Goal: Task Accomplishment & Management: Manage account settings

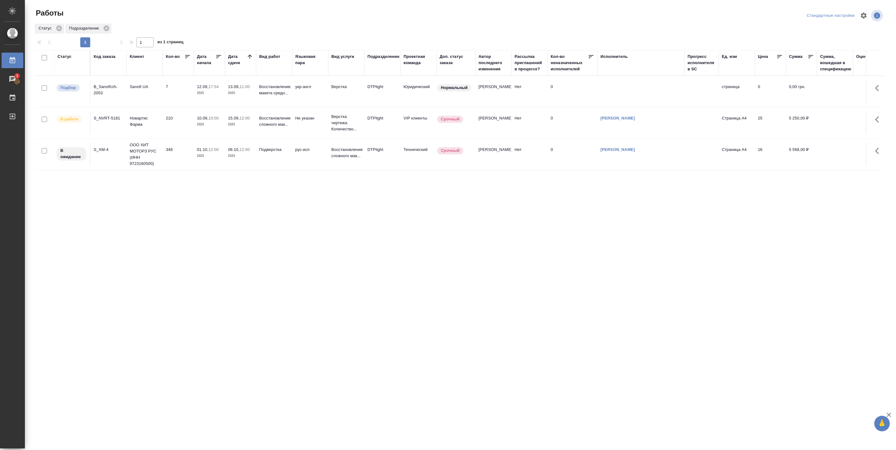
click at [207, 97] on td "12.09, 17:54 2025" at bounding box center [209, 92] width 31 height 22
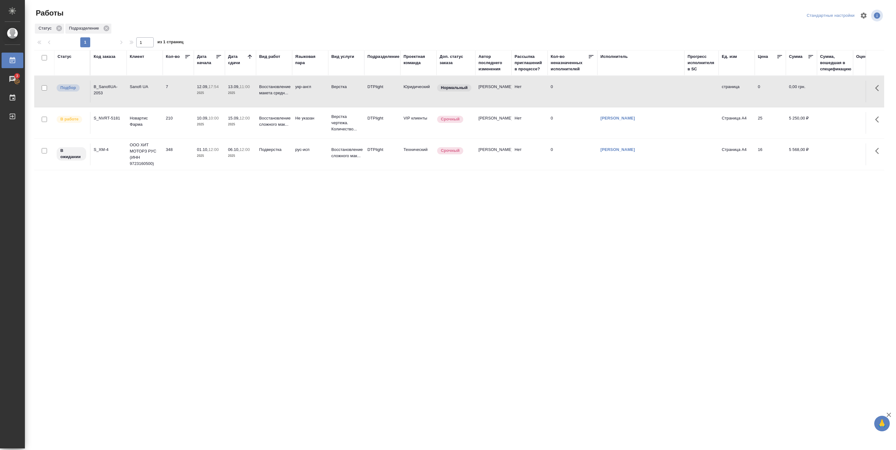
click at [207, 97] on td "12.09, 17:54 2025" at bounding box center [209, 92] width 31 height 22
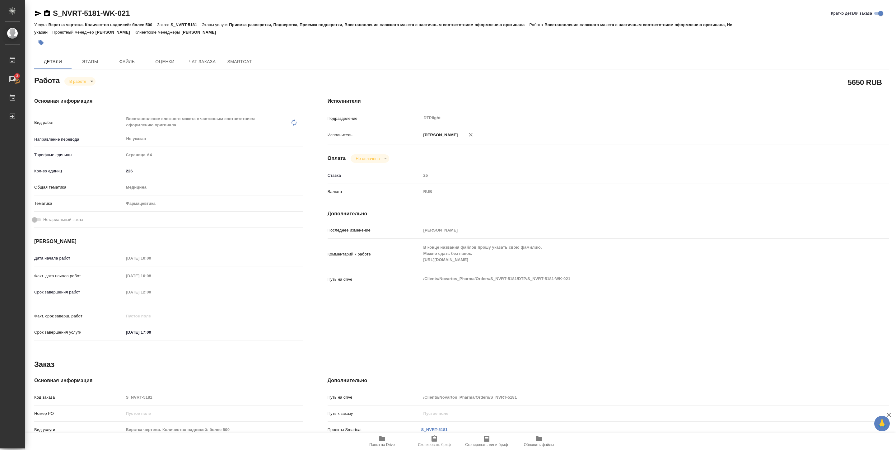
click at [382, 441] on icon "button" at bounding box center [382, 438] width 6 height 5
click at [78, 85] on body "🙏 .cls-1 fill:#fff; AWATERA [PERSON_NAME] 3 Чаты График Выйти S_NVRT-5181-WK-02…" at bounding box center [448, 225] width 896 height 450
click at [80, 93] on button "Выполнен" at bounding box center [80, 92] width 23 height 7
type textarea "x"
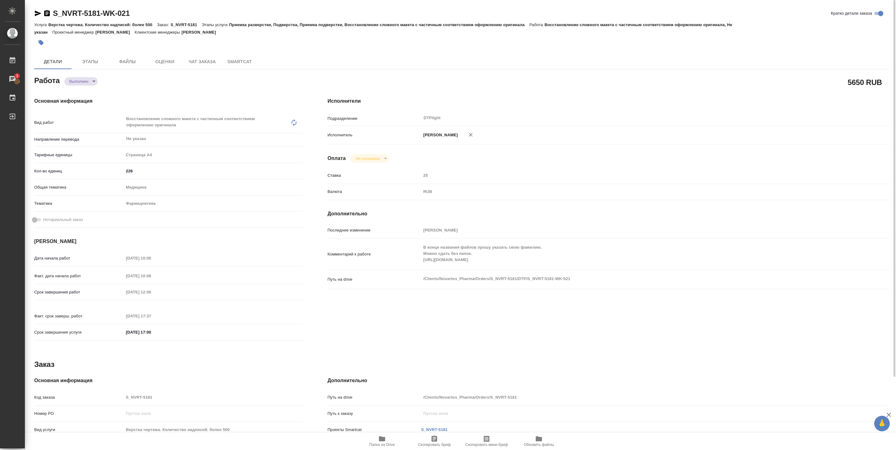
type textarea "x"
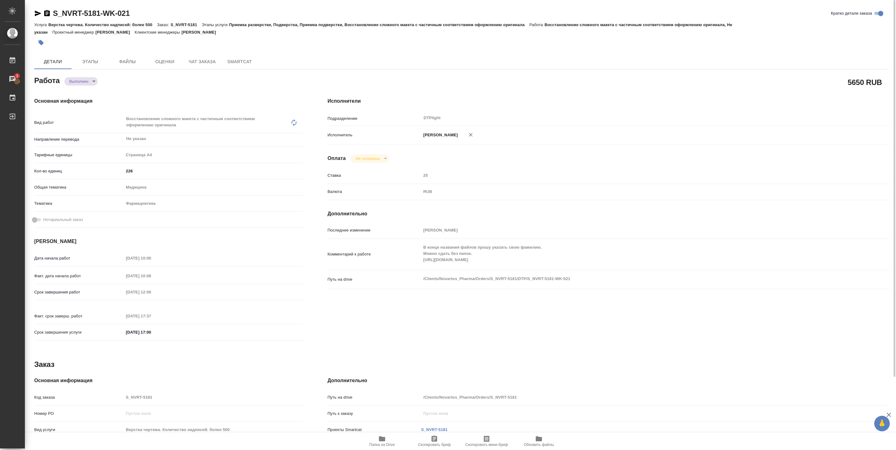
type textarea "x"
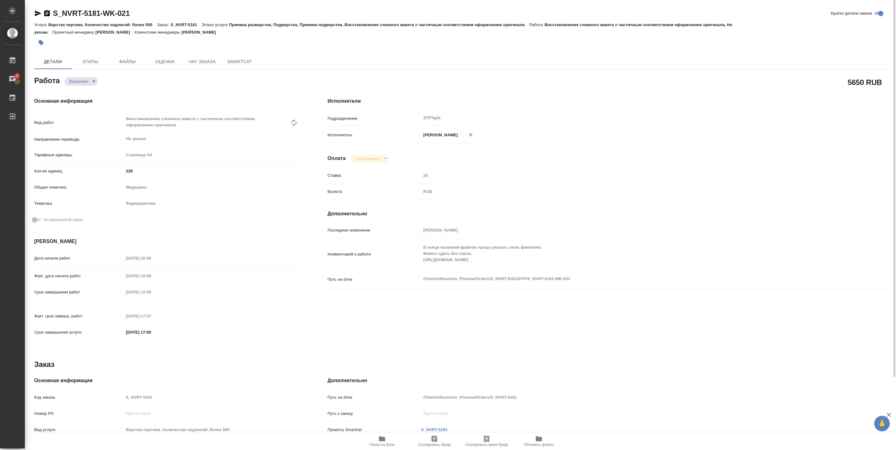
type textarea "x"
drag, startPoint x: 54, startPoint y: 18, endPoint x: 139, endPoint y: 12, distance: 86.1
click at [139, 12] on div "S_NVRT-5181-WK-021 [PERSON_NAME] детали заказа" at bounding box center [461, 13] width 855 height 10
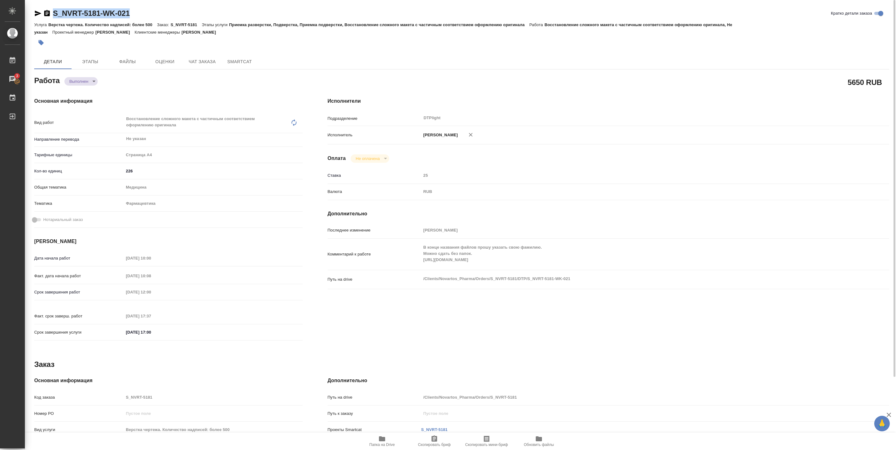
copy link "S_NVRT-5181-WK-021"
click at [114, 81] on div "Работа Выполнен completed" at bounding box center [168, 79] width 269 height 11
type textarea "x"
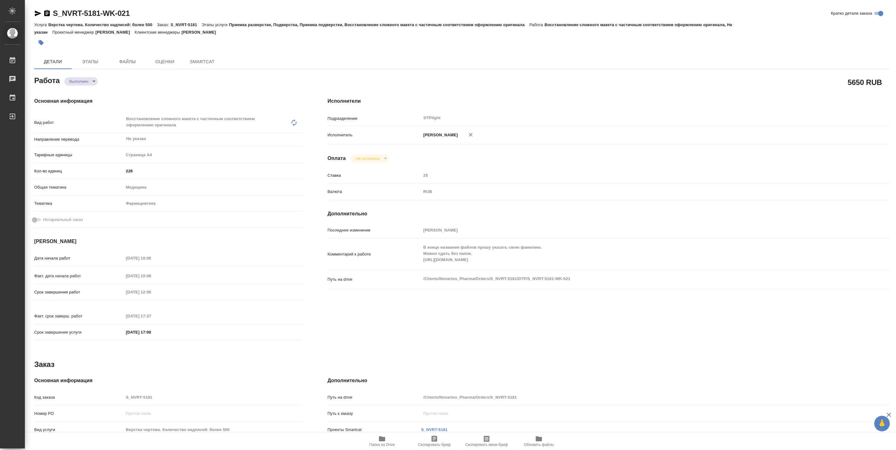
type textarea "x"
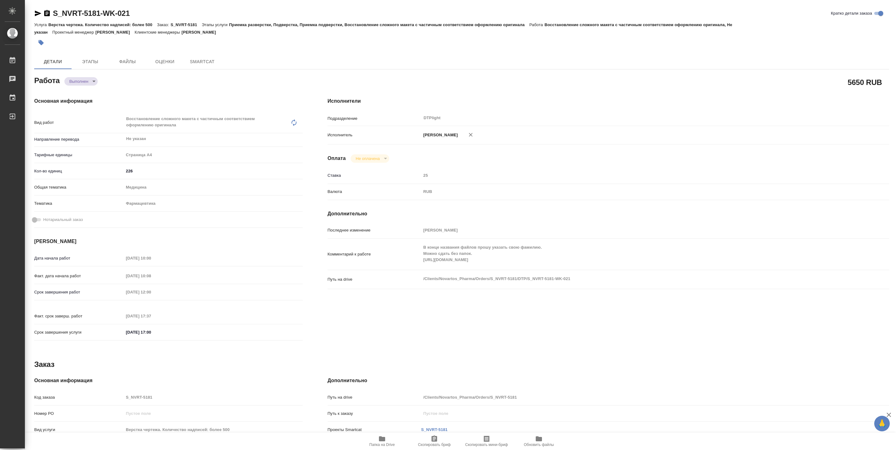
type textarea "x"
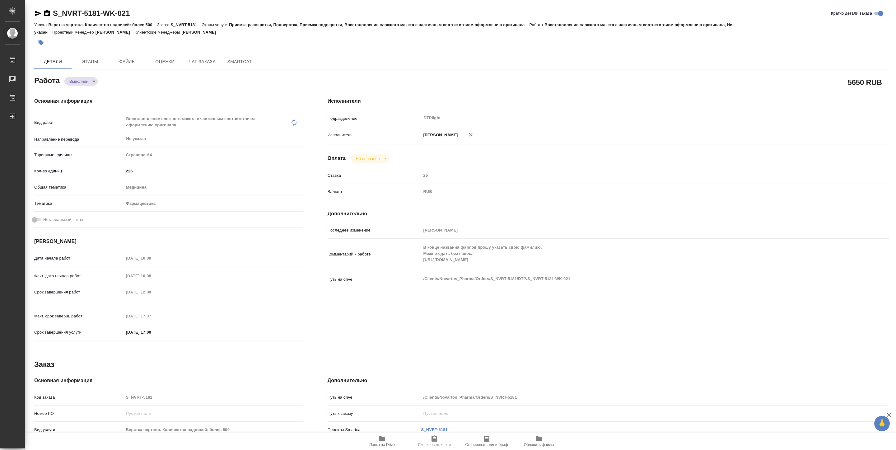
type textarea "x"
click at [388, 444] on span "Папка на Drive" at bounding box center [382, 445] width 26 height 4
type textarea "x"
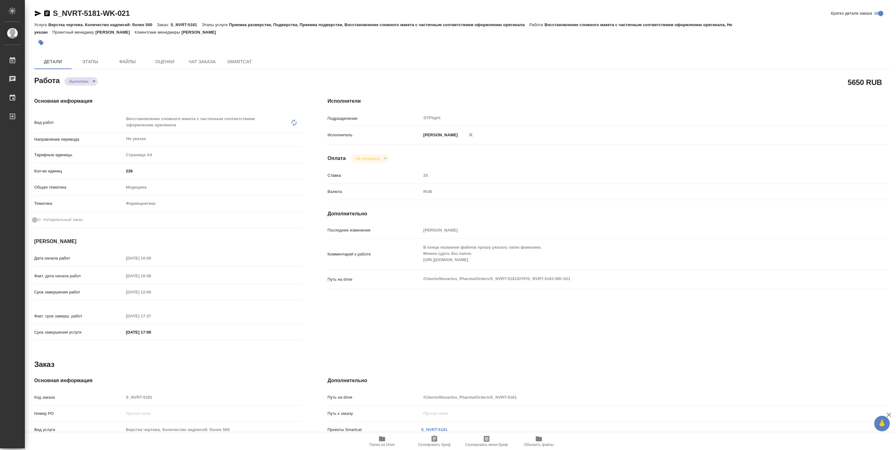
type textarea "x"
click at [94, 81] on body "🙏 .cls-1 fill:#fff; AWATERA Pankina Anna Работы Чаты График Выйти S_NVRT-5181-W…" at bounding box center [448, 225] width 896 height 450
click at [82, 71] on button "В работе" at bounding box center [79, 71] width 21 height 7
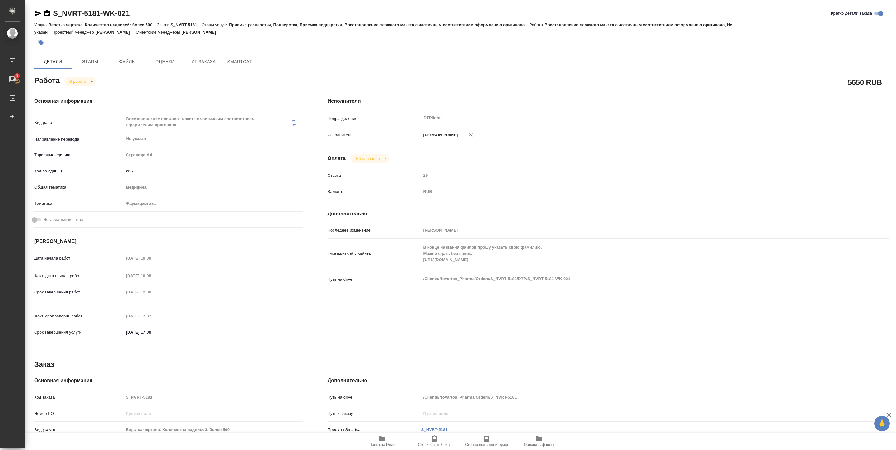
type textarea "x"
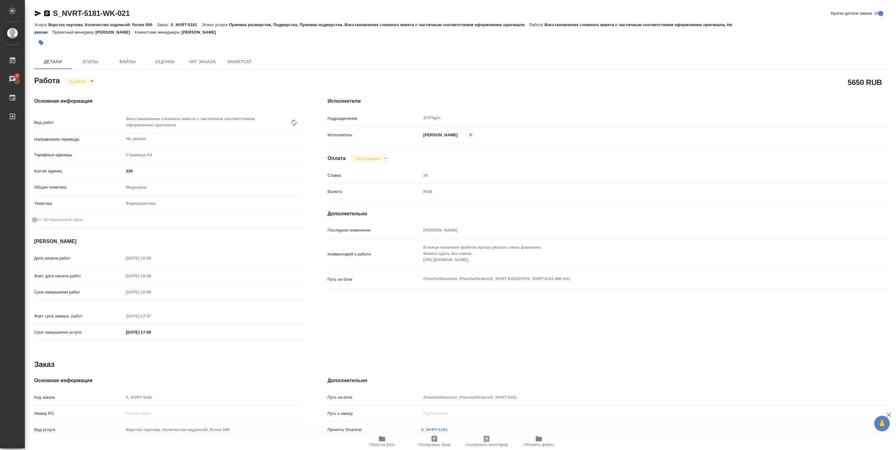
type textarea "x"
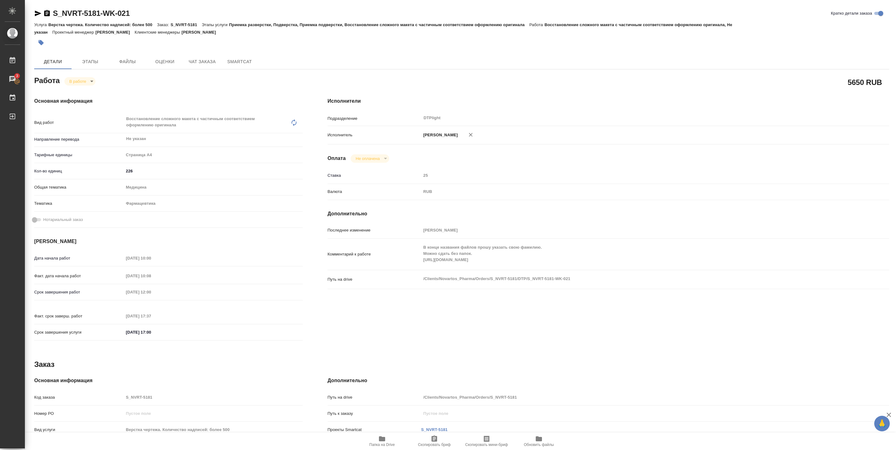
type textarea "x"
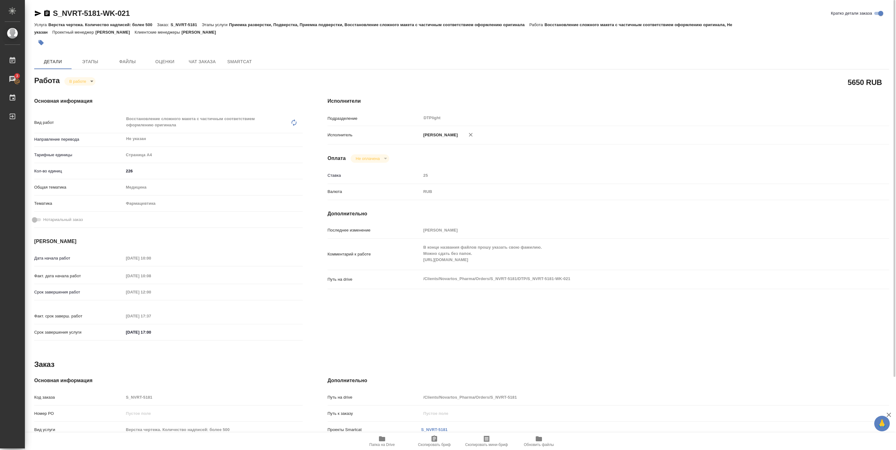
click at [85, 86] on div "Основная информация Вид работ Восстановление сложного макета с частичным соотве…" at bounding box center [169, 221] width 294 height 272
click at [86, 82] on body "🙏 .cls-1 fill:#fff; AWATERA [PERSON_NAME] 3 Чаты График Выйти S_NVRT-5181-WK-02…" at bounding box center [448, 225] width 896 height 450
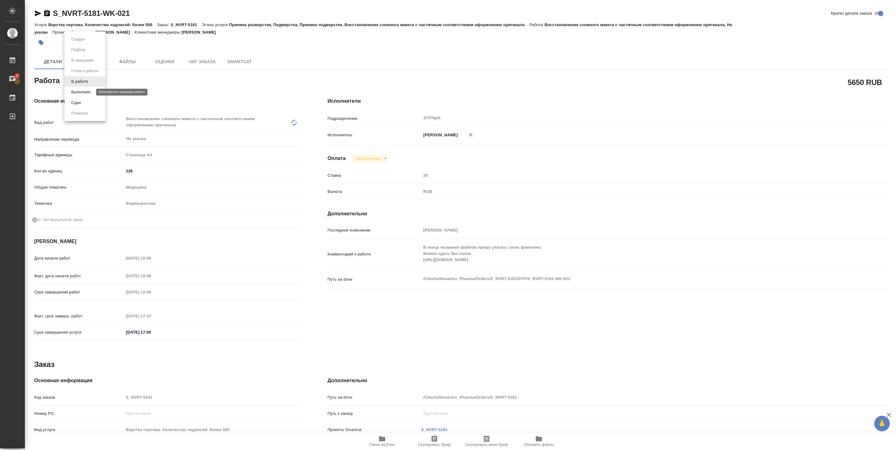
click at [85, 91] on button "Выполнен" at bounding box center [80, 92] width 23 height 7
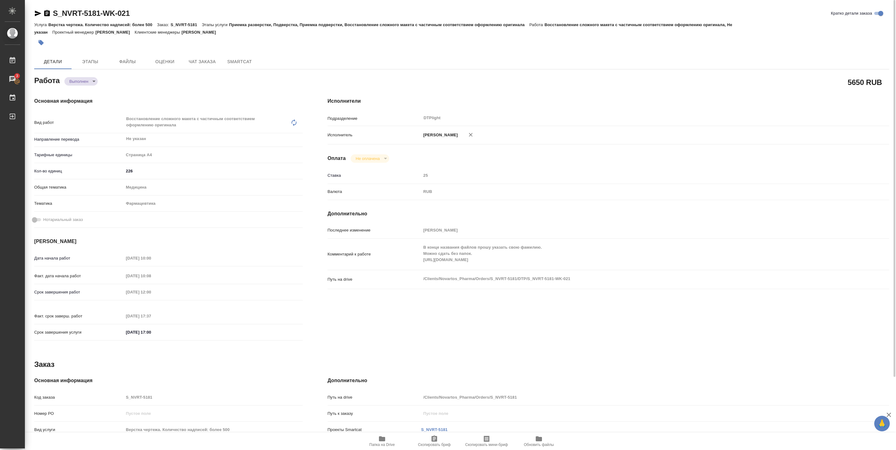
type textarea "x"
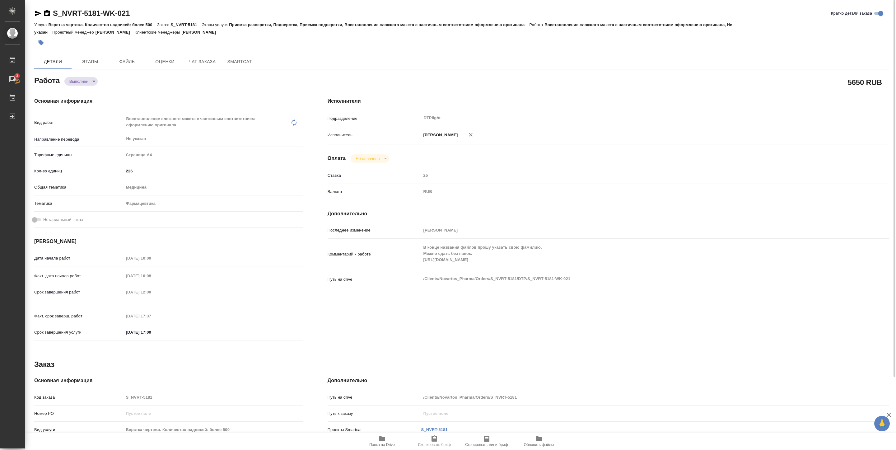
type textarea "x"
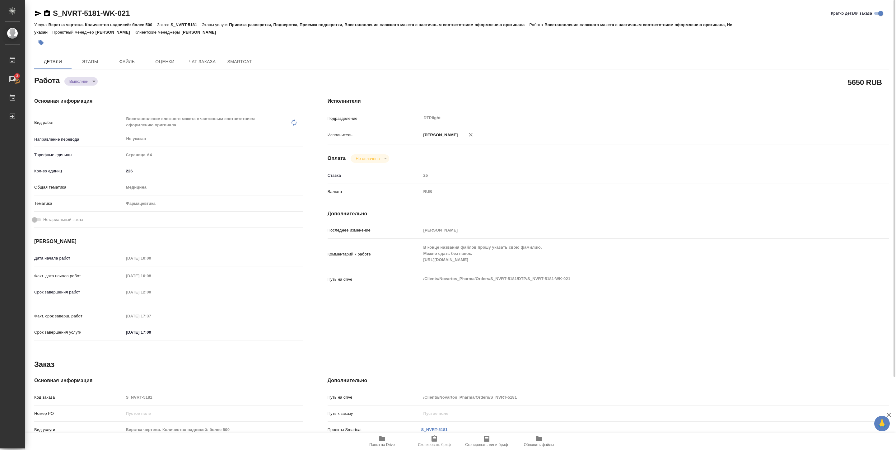
type textarea "x"
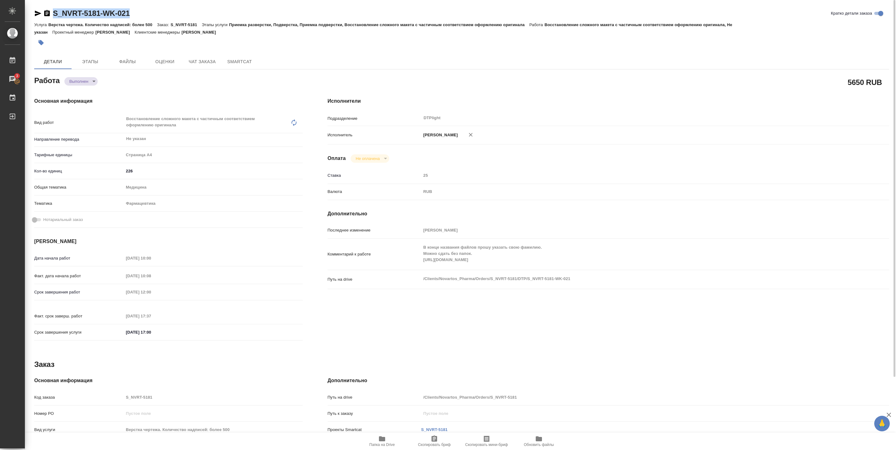
drag, startPoint x: 54, startPoint y: 18, endPoint x: 165, endPoint y: 11, distance: 112.0
click at [165, 11] on div "S_NVRT-5181-WK-021 [PERSON_NAME] детали заказа" at bounding box center [461, 13] width 855 height 10
click at [148, 88] on div "Основная информация Вид работ Восстановление сложного макета с частичным соотве…" at bounding box center [169, 221] width 294 height 272
type textarea "x"
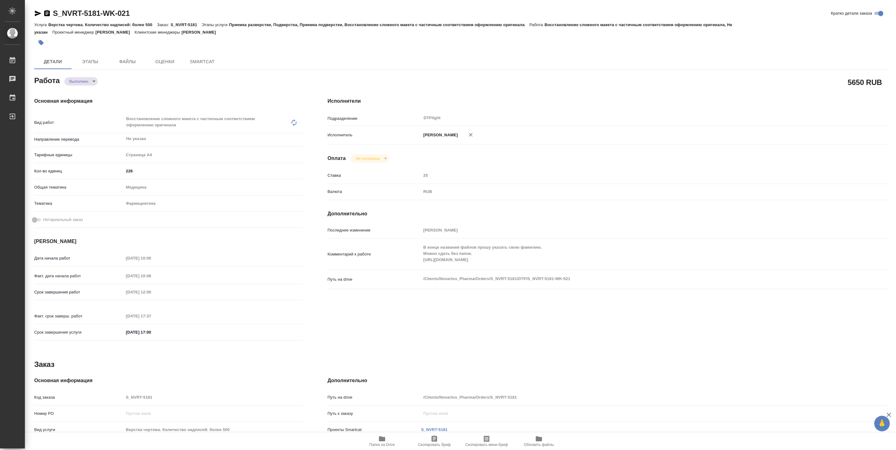
type textarea "x"
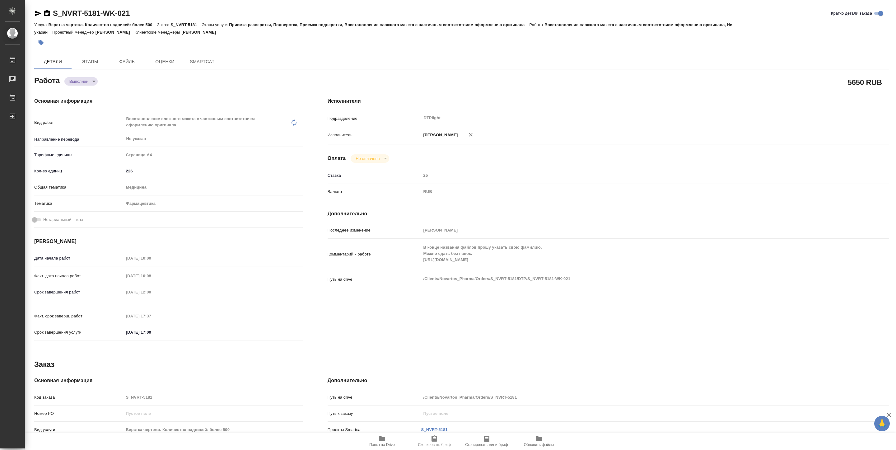
type textarea "x"
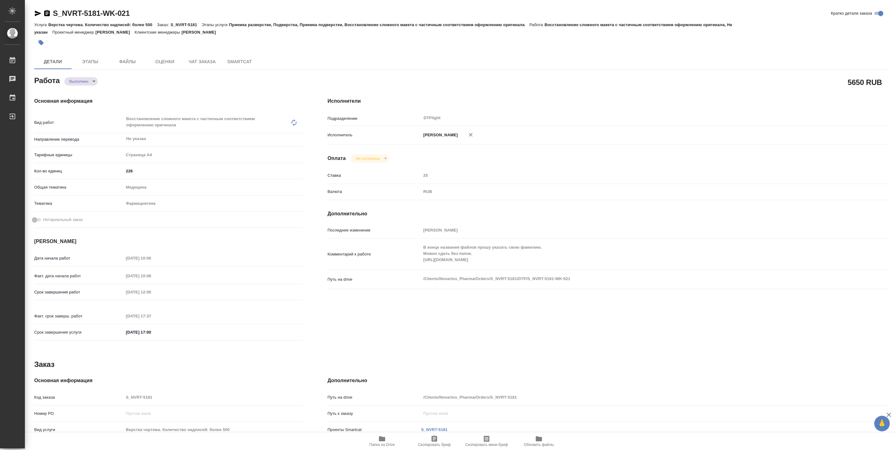
type textarea "x"
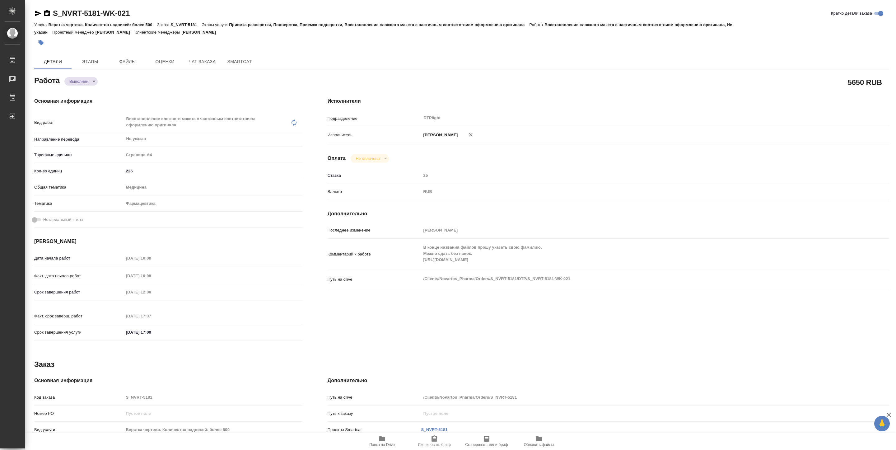
type textarea "x"
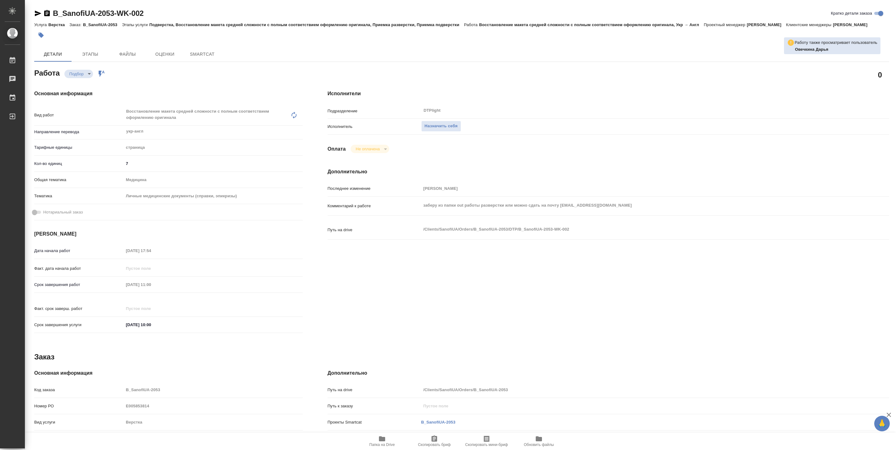
type textarea "x"
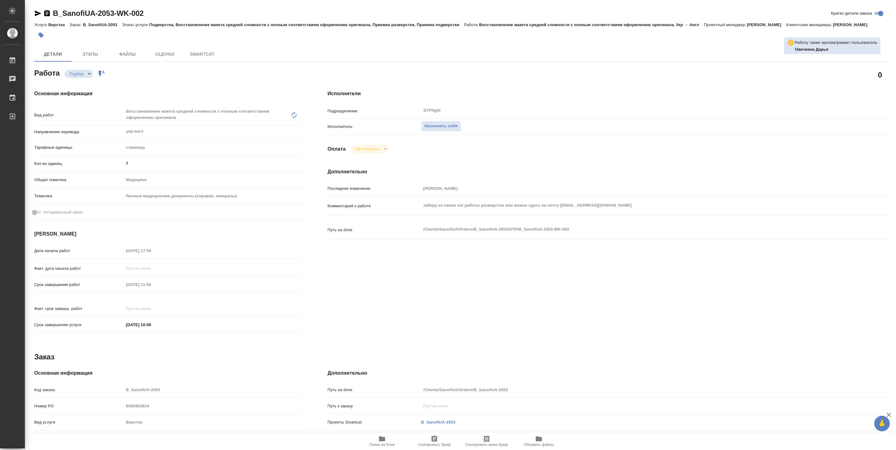
type textarea "x"
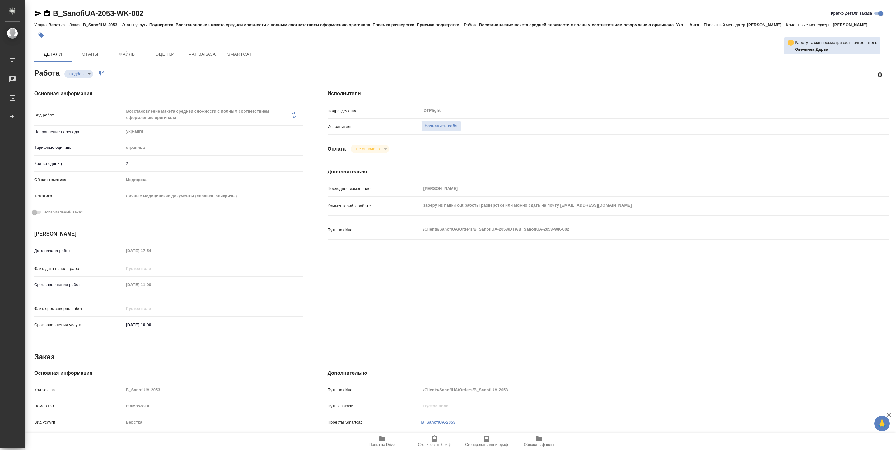
type textarea "x"
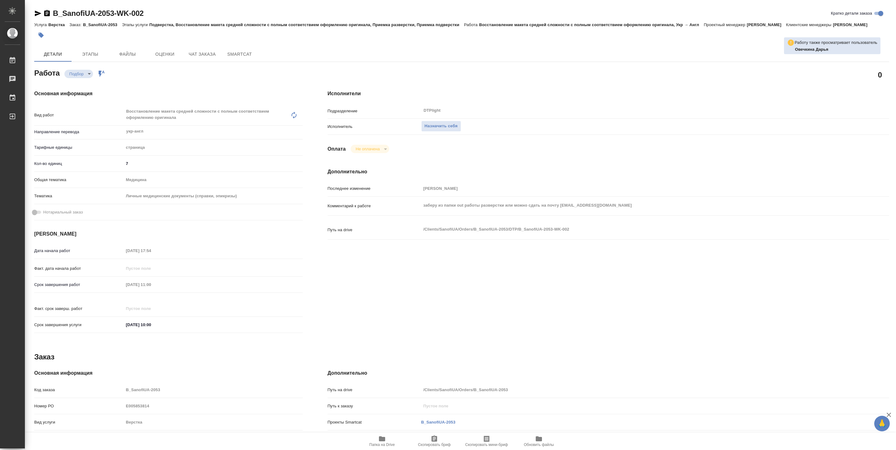
type textarea "x"
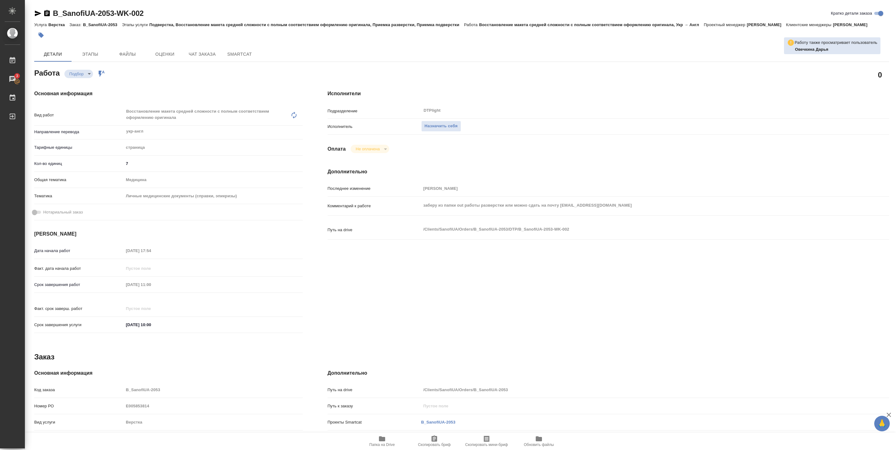
click at [378, 444] on span "Папка на Drive" at bounding box center [382, 445] width 26 height 4
